Goal: Obtain resource: Obtain resource

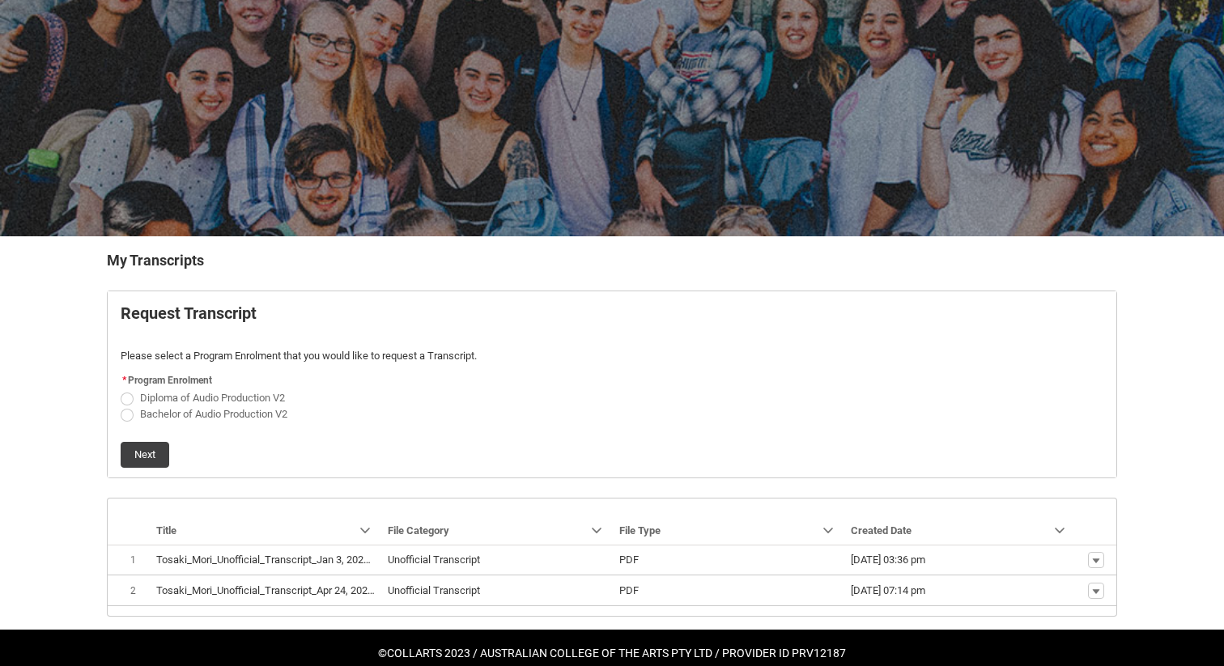
scroll to position [104, 0]
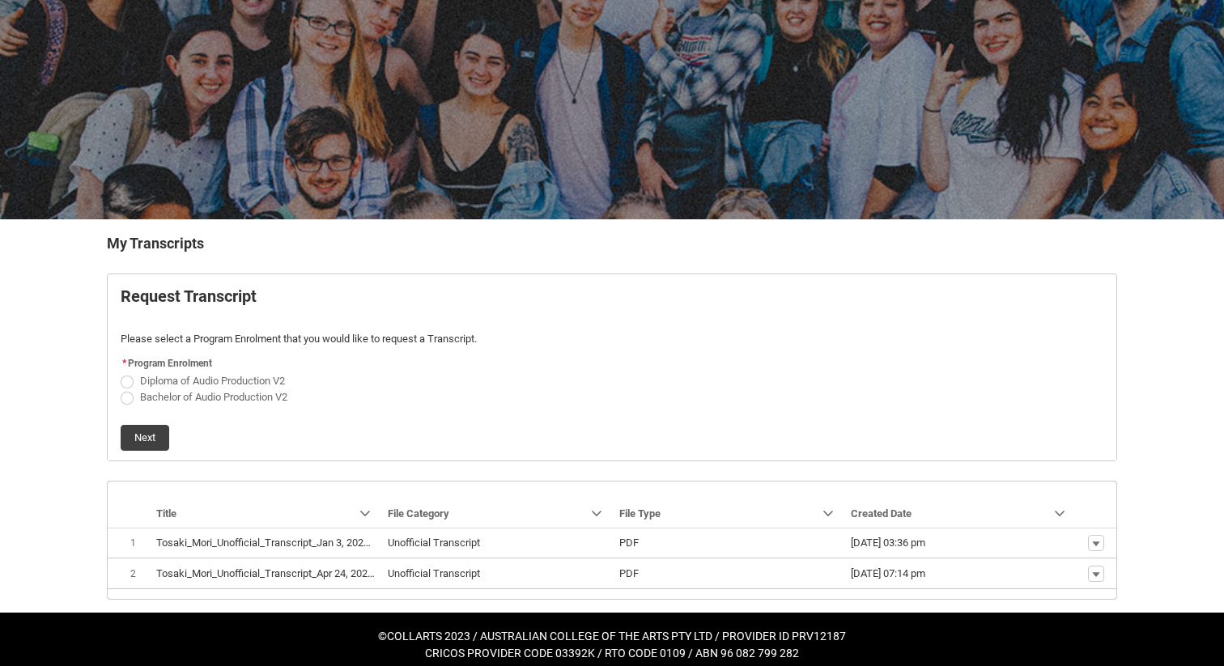
click at [128, 400] on span "Request_Student_Transcript flow" at bounding box center [127, 398] width 13 height 13
click at [121, 389] on input "Bachelor of Audio Production V2" at bounding box center [120, 388] width 1 height 1
radio input "true"
click at [141, 441] on button "Next" at bounding box center [145, 438] width 49 height 26
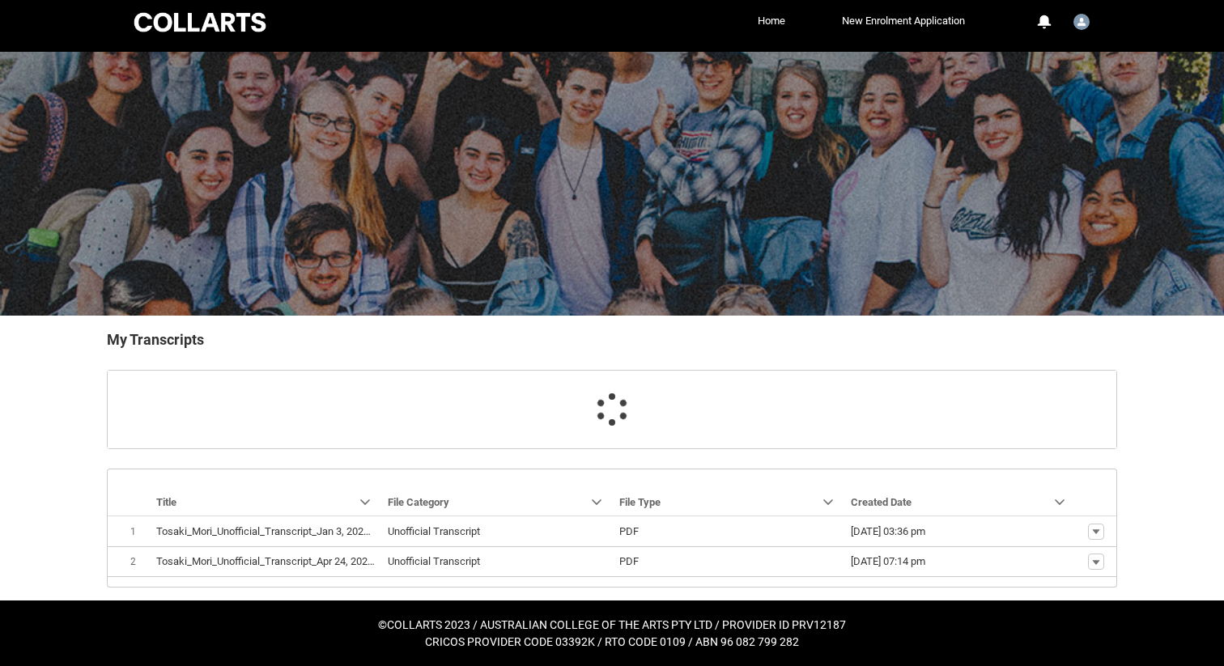
scroll to position [41, 0]
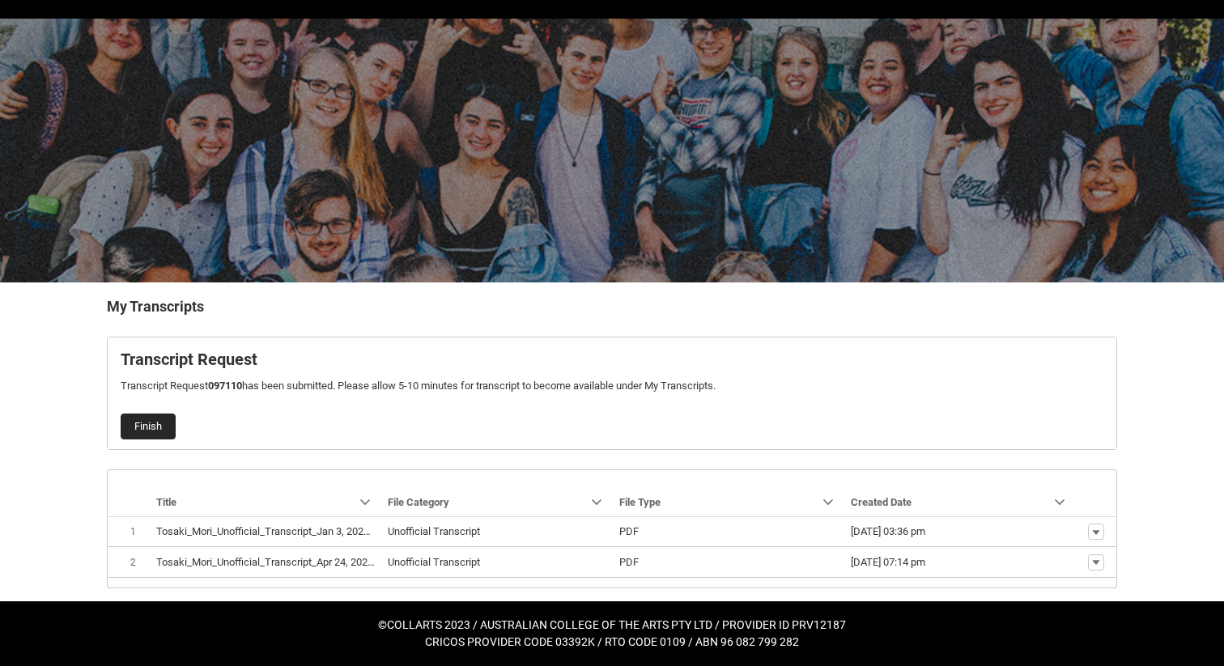
click at [147, 414] on button "Finish" at bounding box center [148, 427] width 55 height 26
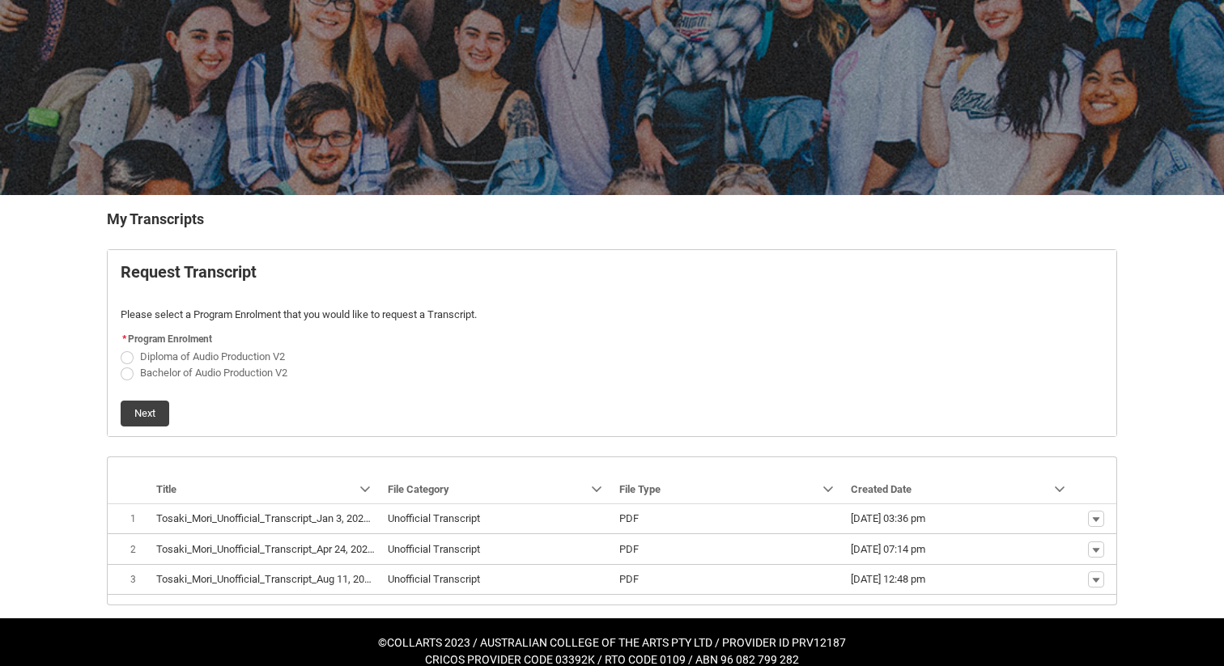
scroll to position [147, 0]
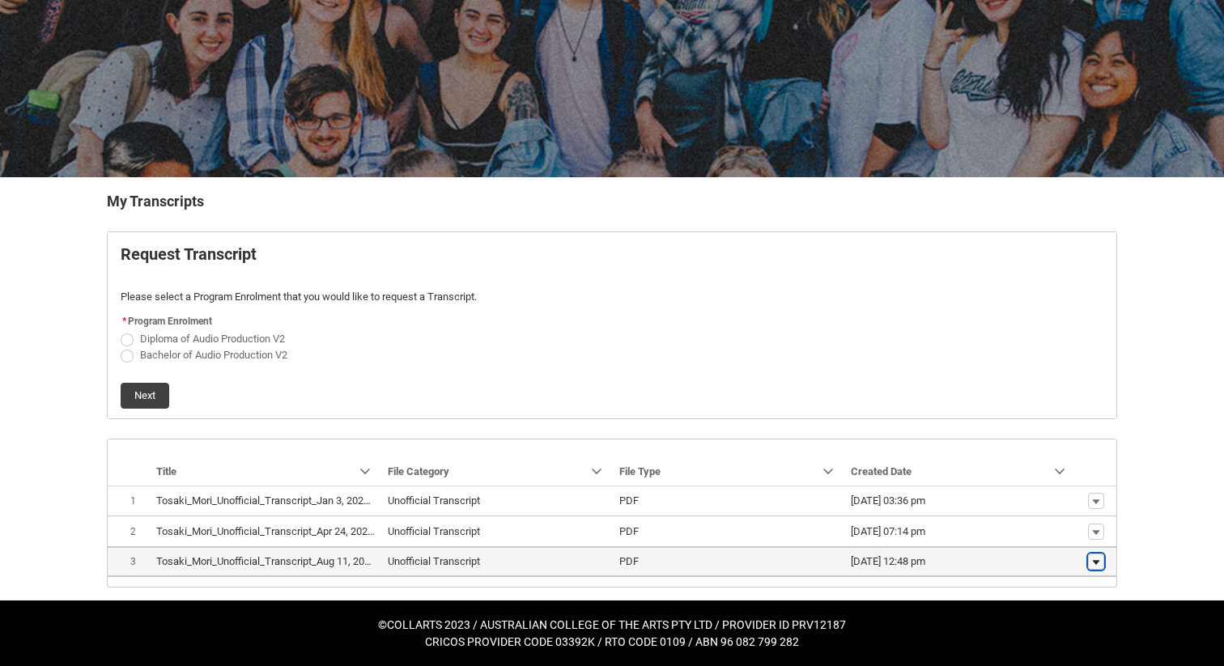
click at [1093, 563] on lightning-primitive-icon "button" at bounding box center [1096, 562] width 10 height 11
click at [416, 571] on td "Unofficial Transcript" at bounding box center [497, 562] width 232 height 31
click at [1096, 563] on lightning-primitive-icon "button" at bounding box center [1096, 562] width 10 height 11
click at [1082, 532] on link "Download" at bounding box center [1065, 537] width 76 height 28
